Goal: Task Accomplishment & Management: Use online tool/utility

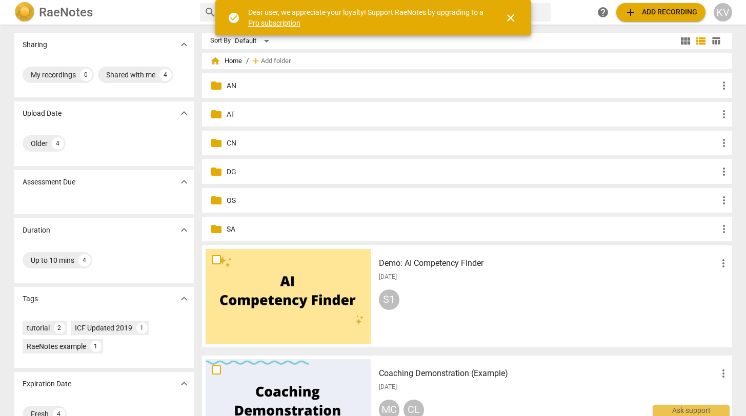
click at [268, 56] on span "add Add folder" at bounding box center [272, 61] width 38 height 10
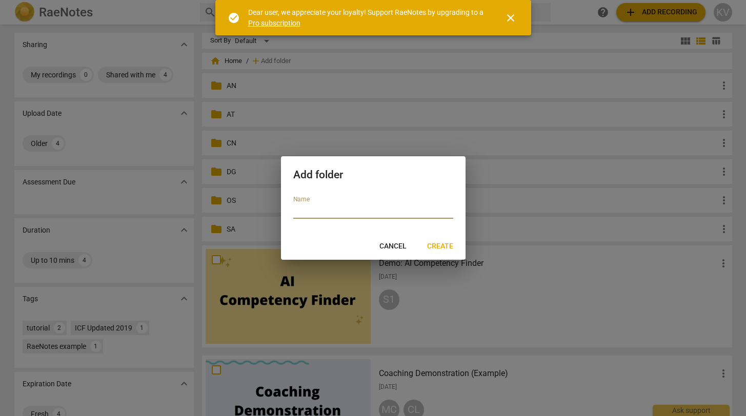
type input "Y"
type input "YA"
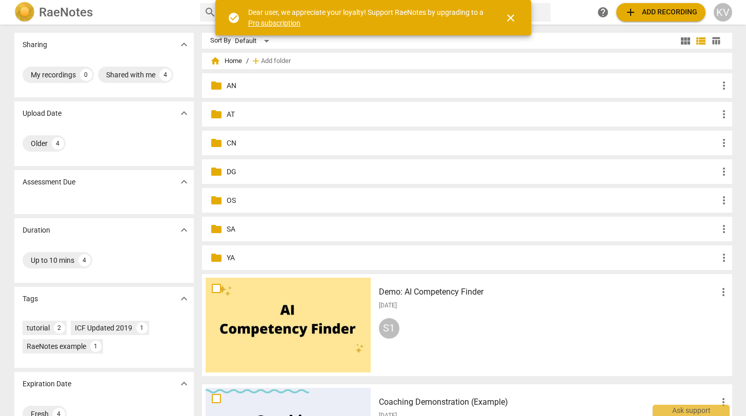
click at [227, 256] on p "YA" at bounding box center [472, 258] width 491 height 11
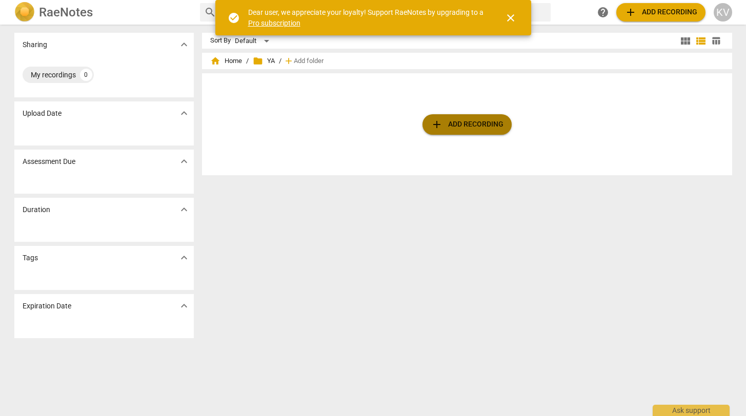
click at [469, 123] on span "add Add recording" at bounding box center [467, 124] width 73 height 12
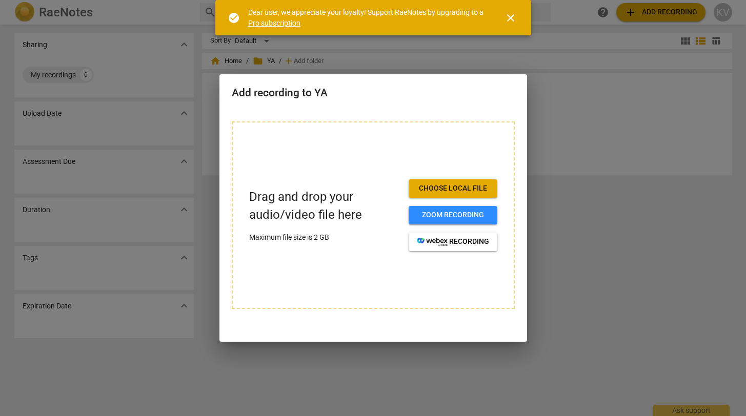
click at [444, 192] on span "Choose local file" at bounding box center [453, 188] width 72 height 10
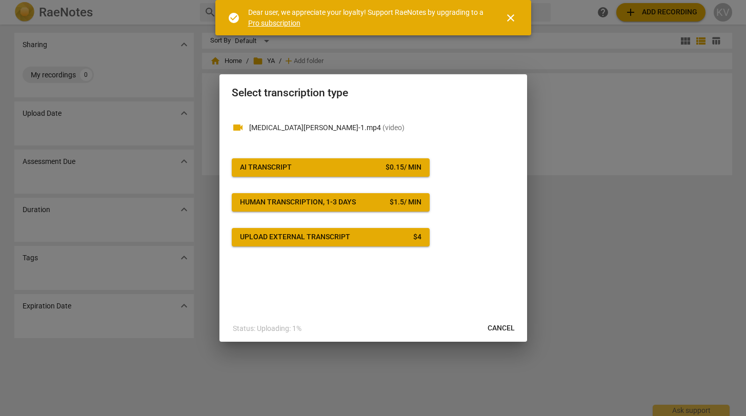
click at [360, 165] on span "AI Transcript $ 0.15 / min" at bounding box center [330, 167] width 181 height 10
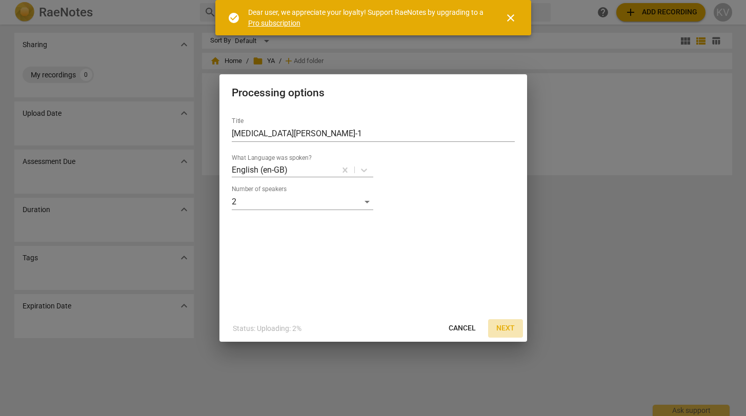
click at [506, 328] on span "Next" at bounding box center [505, 328] width 18 height 10
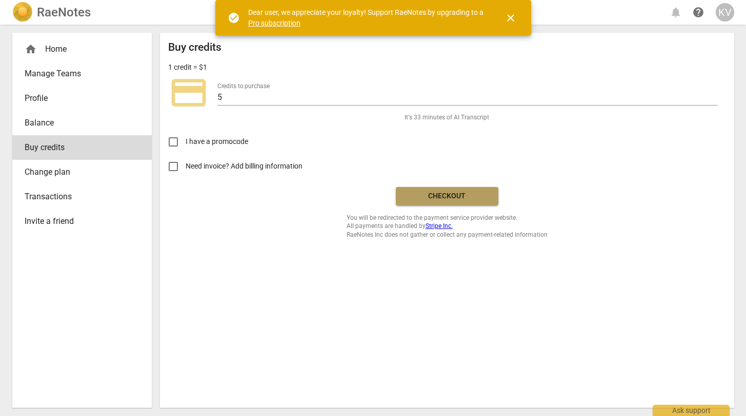
click at [467, 201] on button "Checkout" at bounding box center [447, 196] width 103 height 18
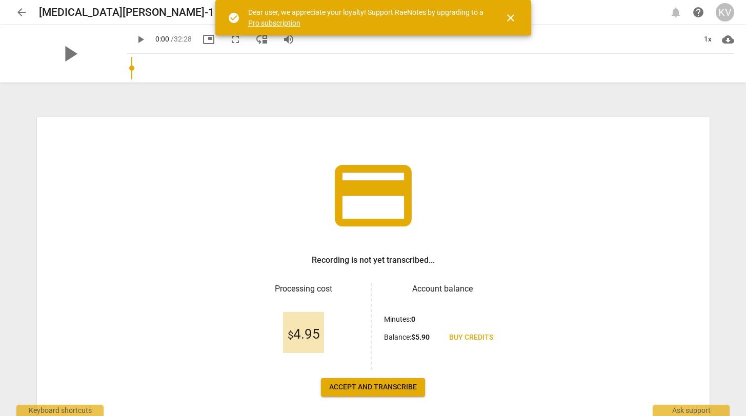
click at [346, 389] on span "Accept and transcribe" at bounding box center [373, 387] width 88 height 10
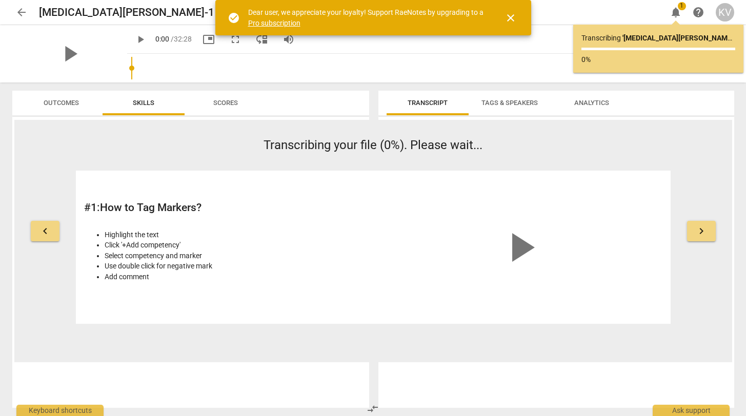
click at [512, 108] on span "Tags & Speakers" at bounding box center [509, 103] width 81 height 14
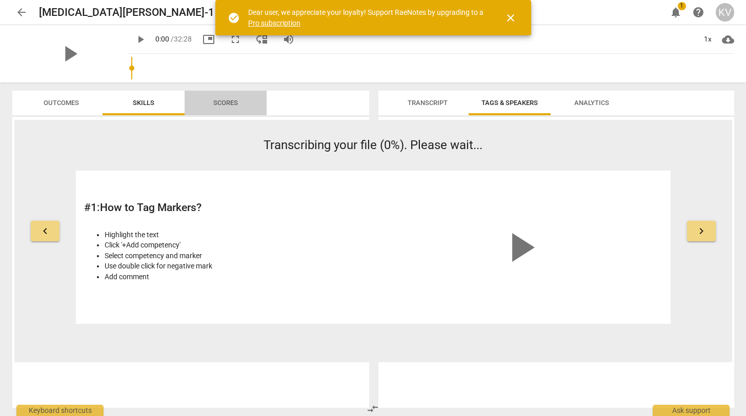
click at [229, 101] on span "Scores" at bounding box center [225, 103] width 25 height 8
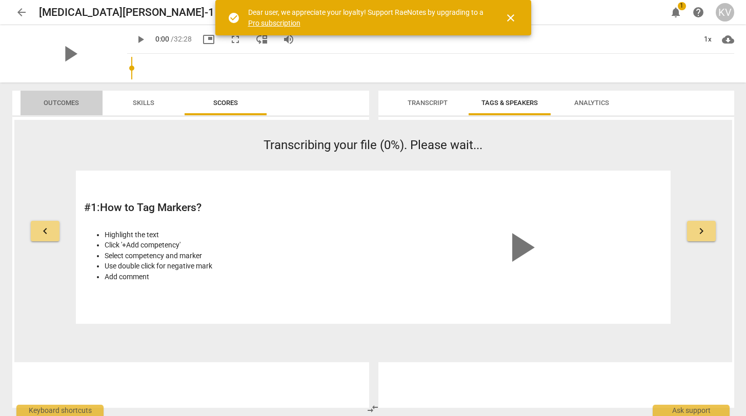
click at [71, 106] on span "Outcomes" at bounding box center [61, 103] width 35 height 8
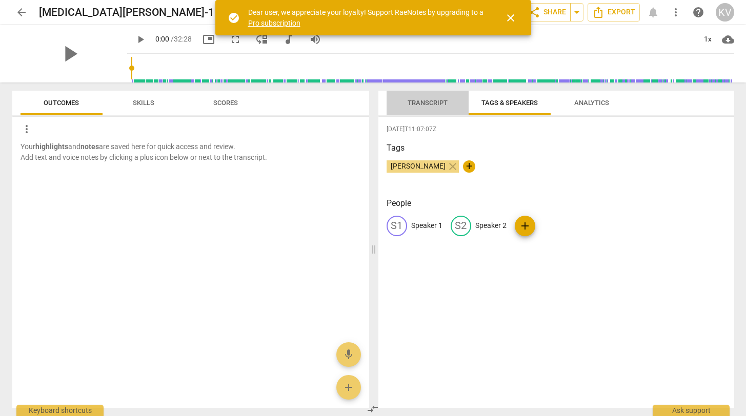
click at [427, 107] on span "Transcript" at bounding box center [427, 103] width 65 height 14
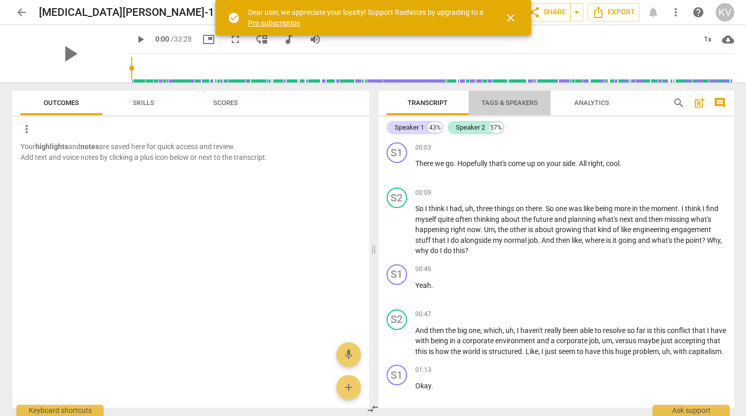
click at [503, 107] on span "Tags & Speakers" at bounding box center [509, 103] width 81 height 14
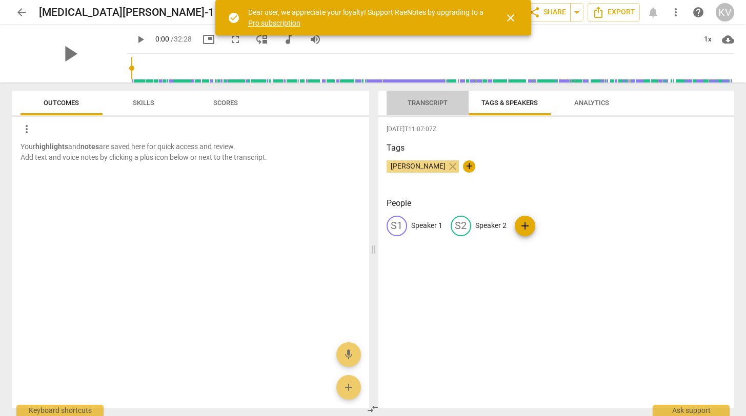
click at [428, 101] on span "Transcript" at bounding box center [427, 103] width 40 height 8
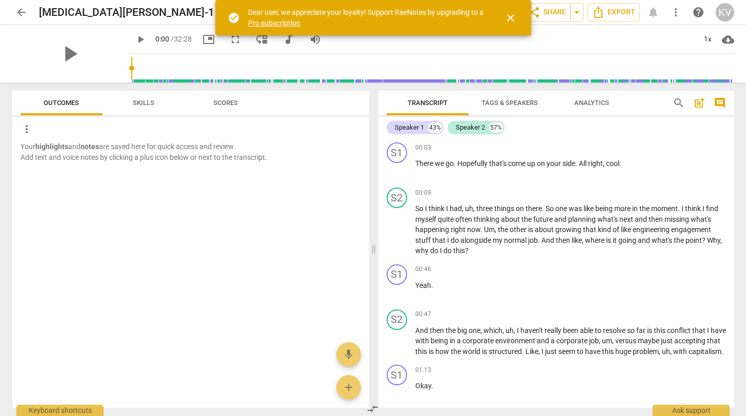
click at [500, 103] on span "Tags & Speakers" at bounding box center [509, 103] width 56 height 8
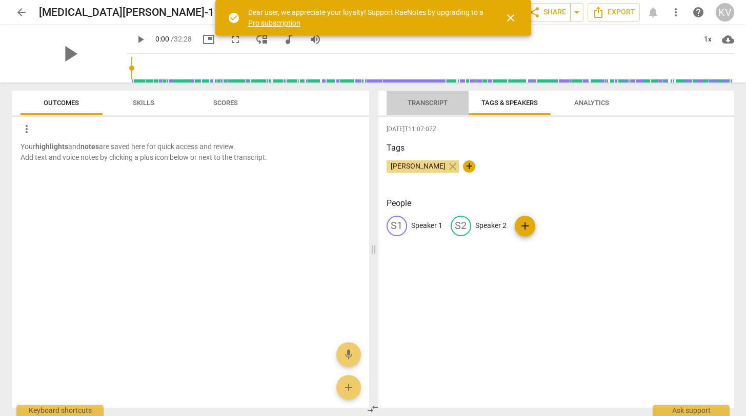
click at [413, 99] on span "Transcript" at bounding box center [427, 103] width 40 height 8
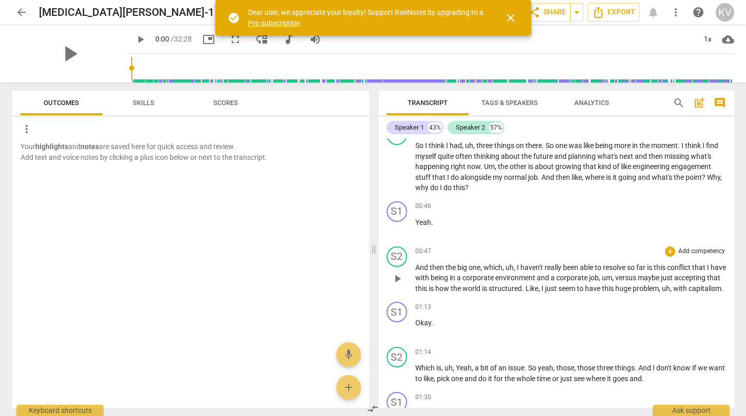
scroll to position [73, 0]
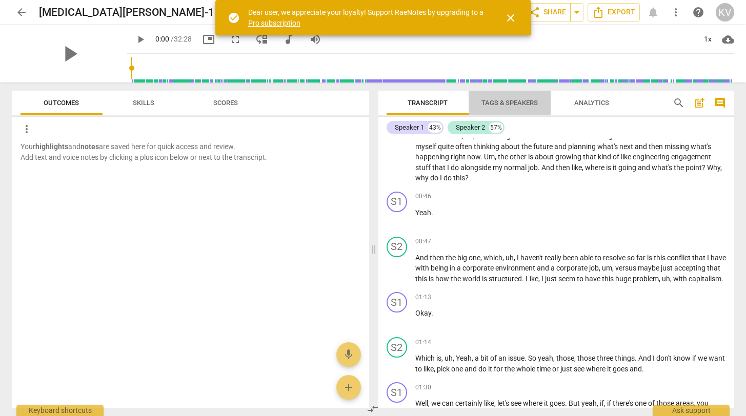
click at [505, 97] on span "Tags & Speakers" at bounding box center [509, 103] width 81 height 14
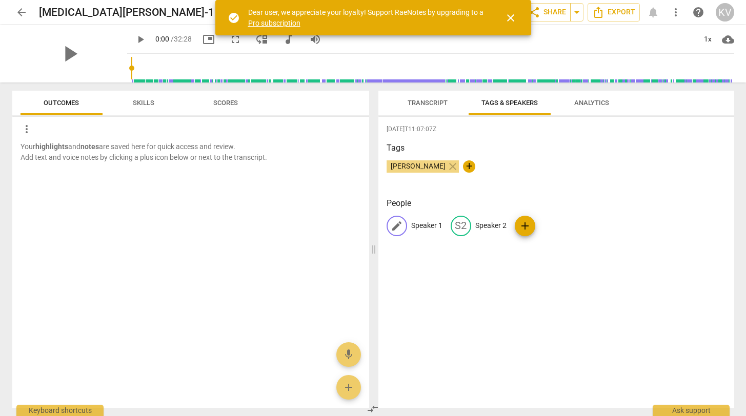
click at [432, 226] on p "Speaker 1" at bounding box center [426, 225] width 31 height 11
type input "KENT"
click at [548, 227] on p "Speaker 2" at bounding box center [557, 225] width 31 height 11
type input "YASMIN"
click at [455, 303] on div "2025-09-01T11:07:07Z Tags Kent Valentine close + People KE KENT YA YASMIN add" at bounding box center [556, 262] width 356 height 291
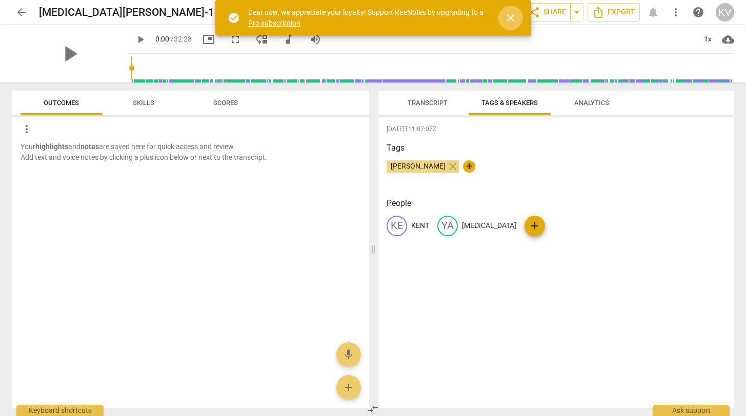
click at [509, 19] on span "close" at bounding box center [510, 18] width 12 height 12
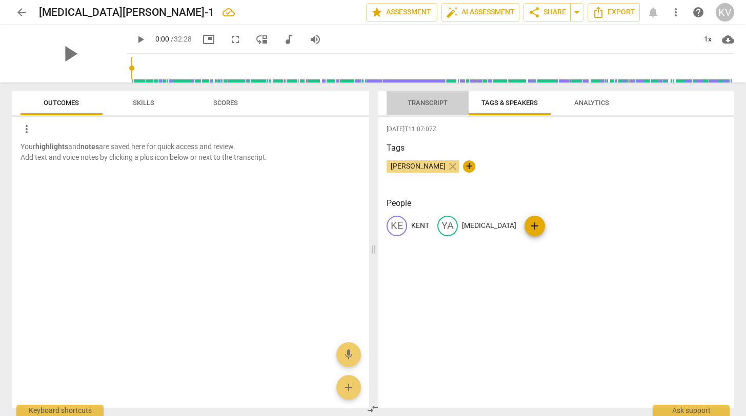
click at [431, 107] on span "Transcript" at bounding box center [427, 103] width 65 height 14
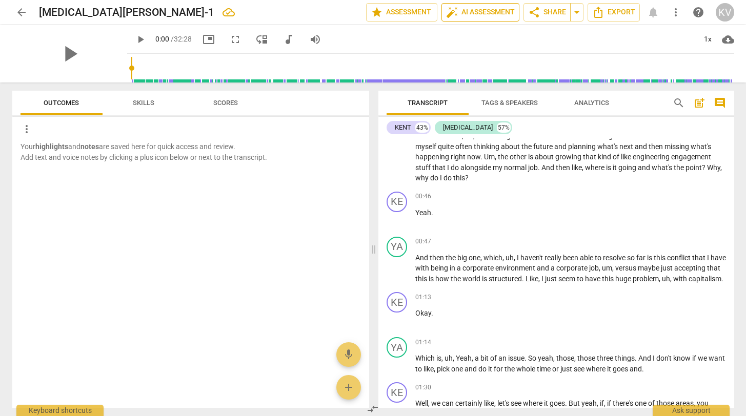
click at [486, 11] on span "auto_fix_high AI Assessment" at bounding box center [480, 12] width 69 height 12
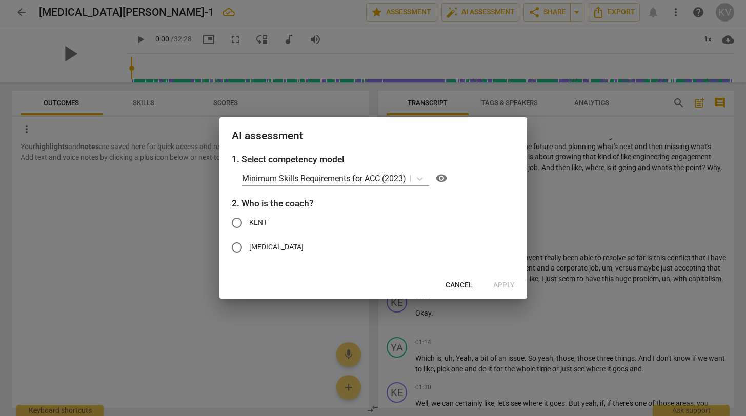
click at [236, 224] on input "KENT" at bounding box center [236, 223] width 25 height 25
radio input "true"
click at [511, 288] on span "Apply" at bounding box center [504, 285] width 22 height 10
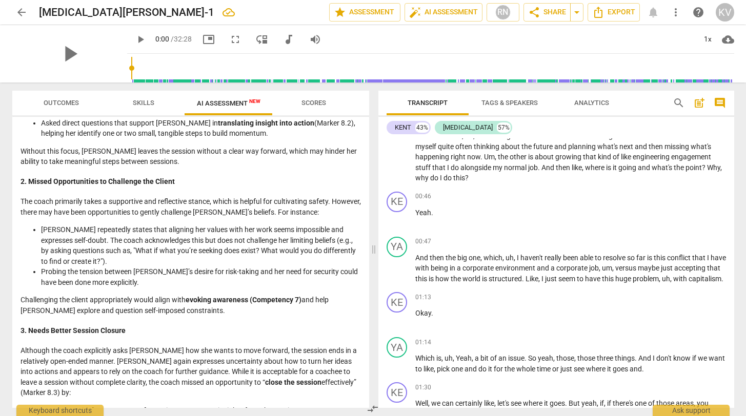
scroll to position [936, 0]
